Goal: Task Accomplishment & Management: Use online tool/utility

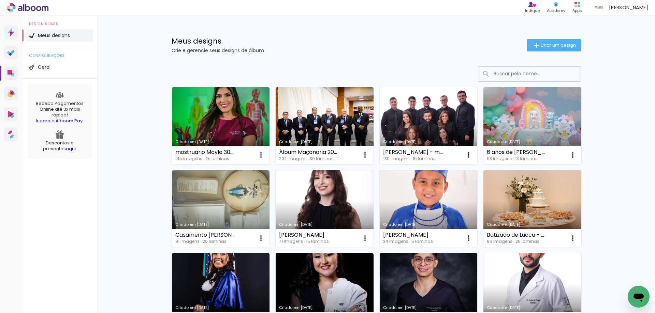
click at [517, 76] on input at bounding box center [538, 74] width 97 height 14
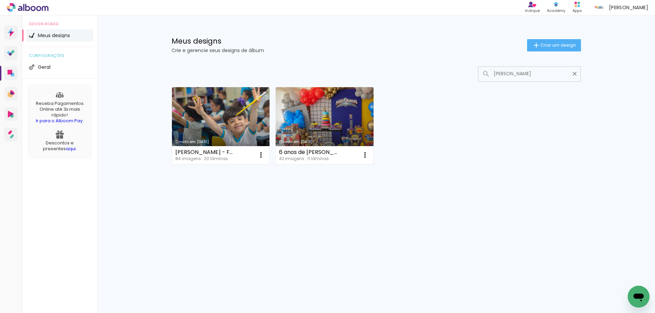
type input "[PERSON_NAME]"
type paper-input "[PERSON_NAME]"
click at [324, 121] on link "Criado em [DATE]" at bounding box center [325, 125] width 98 height 77
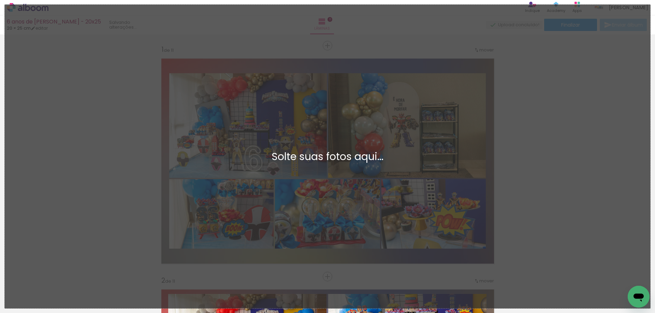
click at [265, 95] on div "Adicionar Fotos Solte suas fotos aqui..." at bounding box center [327, 157] width 645 height 304
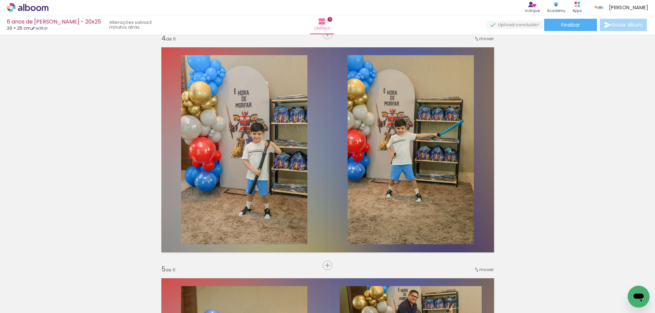
scroll to position [750, 0]
